Goal: Download file/media

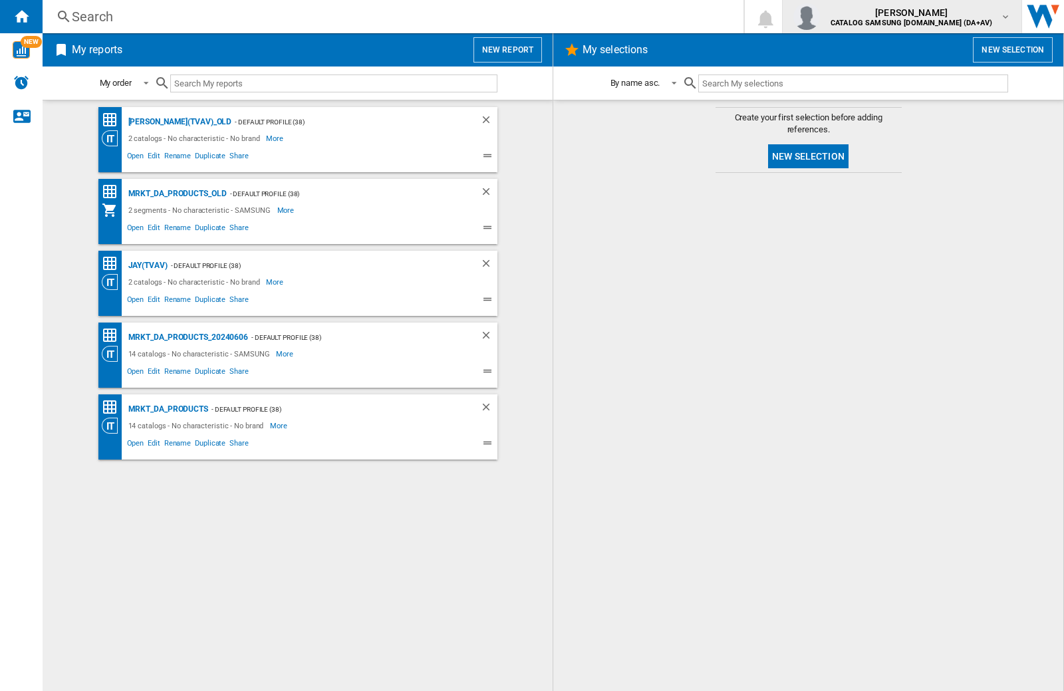
click at [820, 17] on img "button" at bounding box center [806, 16] width 27 height 27
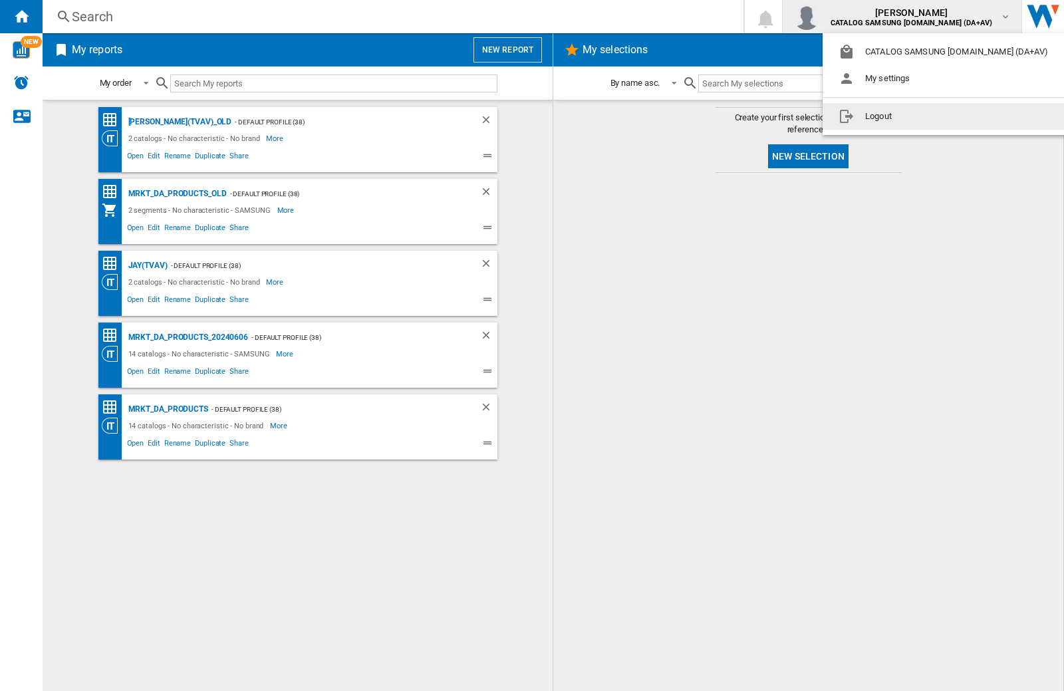
click at [925, 116] on button "Logout" at bounding box center [945, 116] width 247 height 27
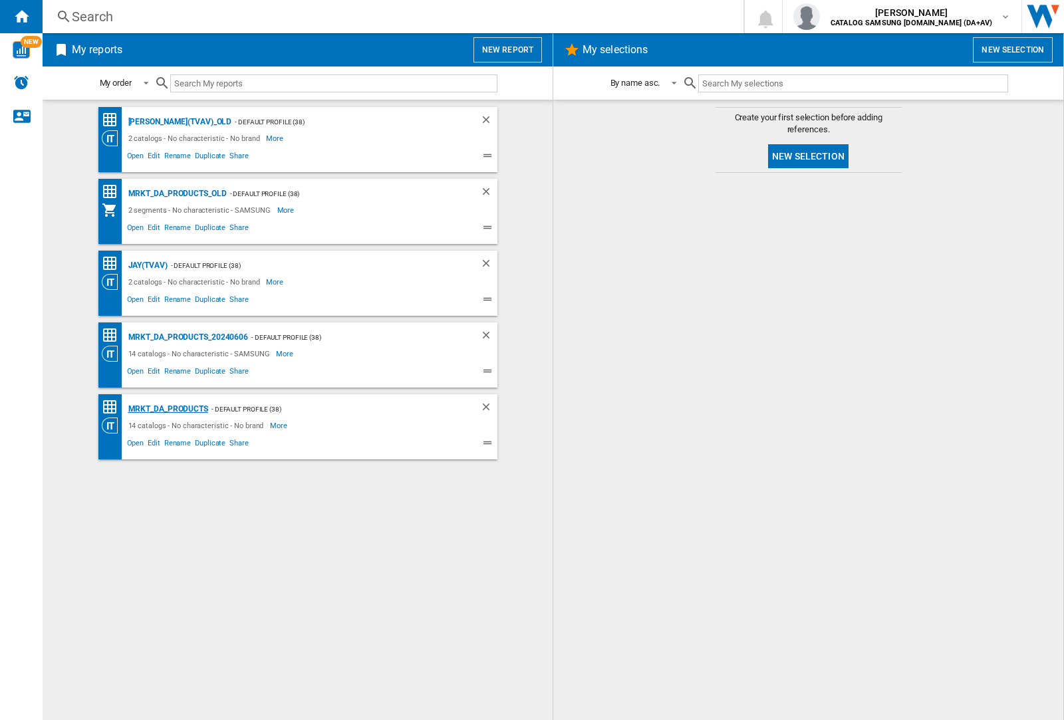
click at [168, 409] on div "MRKT_DA_PRODUCTS" at bounding box center [166, 409] width 83 height 17
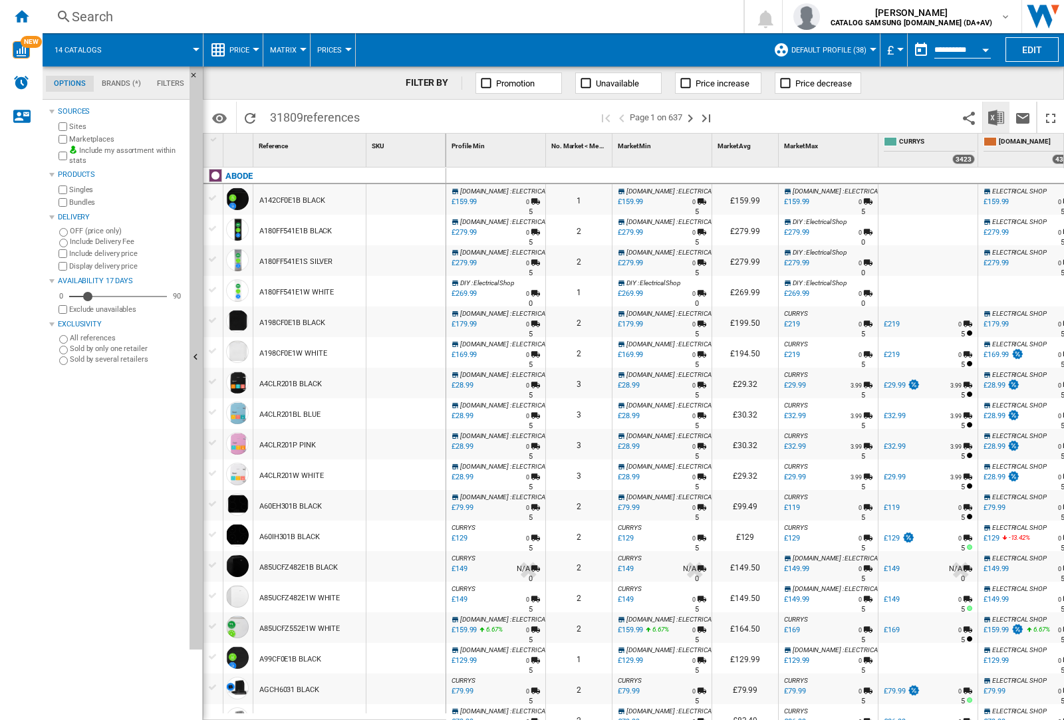
click at [995, 116] on img "Download in Excel" at bounding box center [996, 118] width 16 height 16
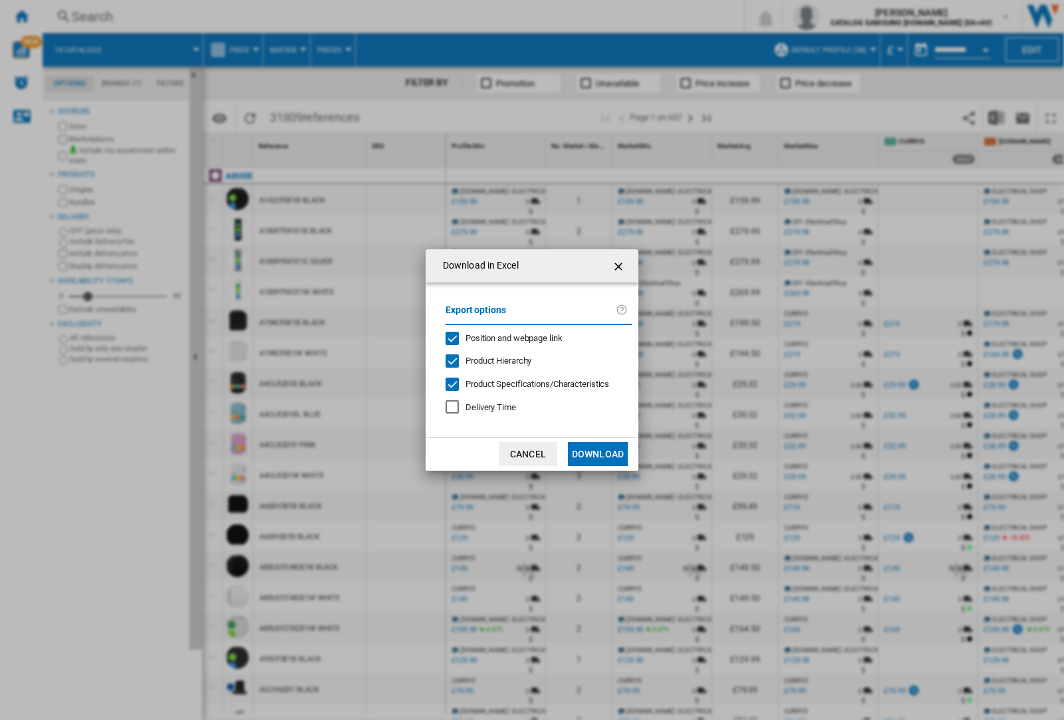
click at [505, 338] on span "Position and webpage link" at bounding box center [513, 338] width 97 height 10
click at [598, 454] on button "Download" at bounding box center [598, 454] width 60 height 24
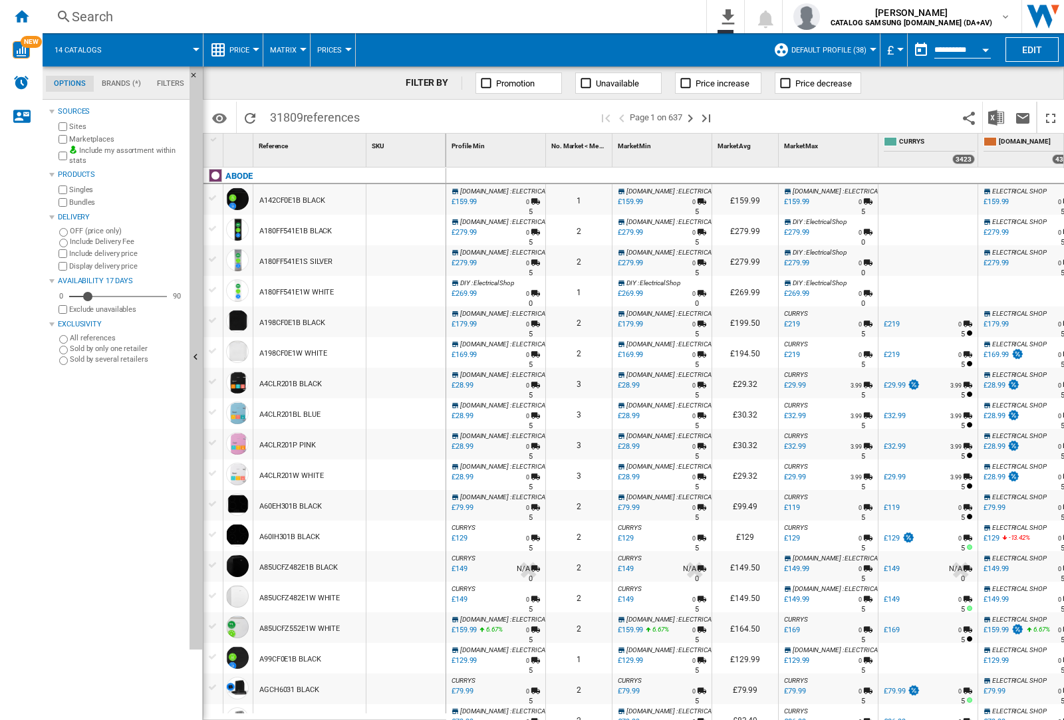
click at [414, 227] on div at bounding box center [405, 230] width 79 height 31
